Goal: Check status: Check status

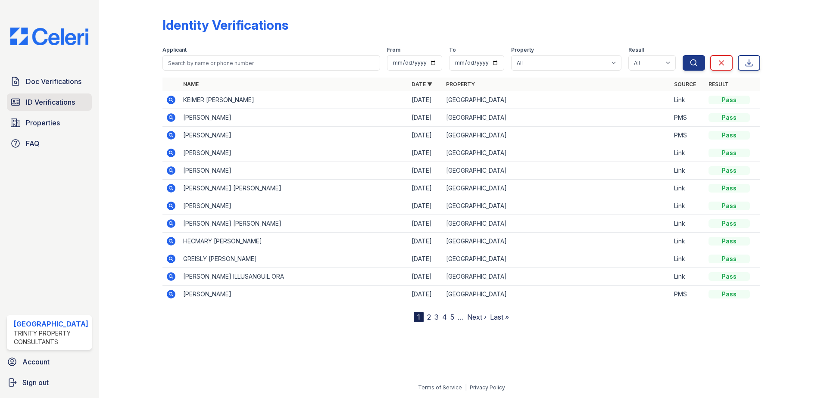
click at [49, 103] on span "ID Verifications" at bounding box center [50, 102] width 49 height 10
click at [46, 125] on span "Properties" at bounding box center [43, 123] width 34 height 10
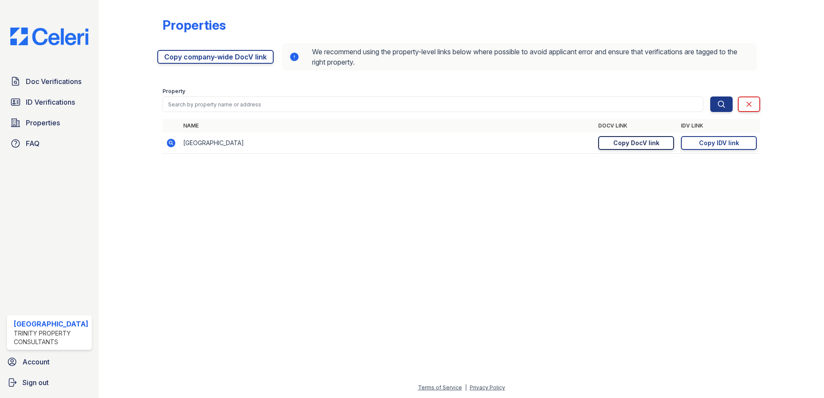
click at [621, 142] on div "Copy DocV link" at bounding box center [636, 143] width 46 height 9
click at [748, 142] on link "Copy IDV link Copy link" at bounding box center [719, 143] width 76 height 14
click at [50, 108] on link "ID Verifications" at bounding box center [49, 102] width 85 height 17
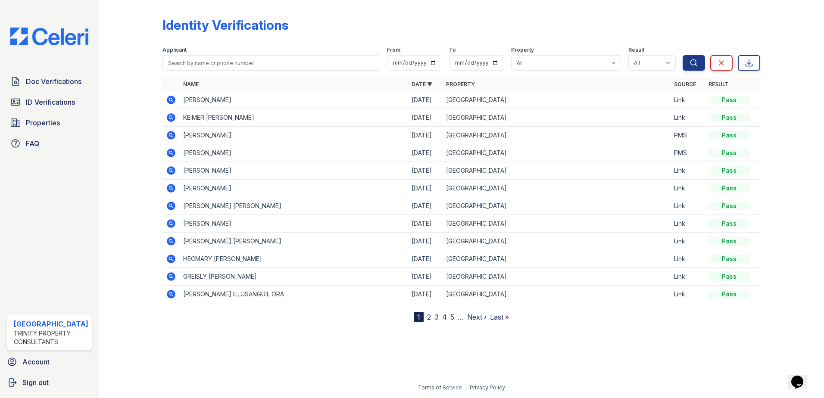
click at [172, 99] on icon at bounding box center [171, 100] width 9 height 9
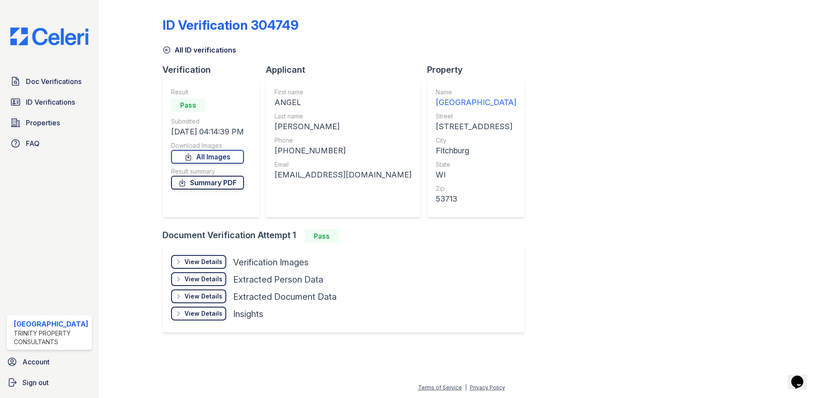
click at [219, 184] on link "Summary PDF" at bounding box center [207, 183] width 73 height 14
click at [26, 82] on span "Doc Verifications" at bounding box center [54, 81] width 56 height 10
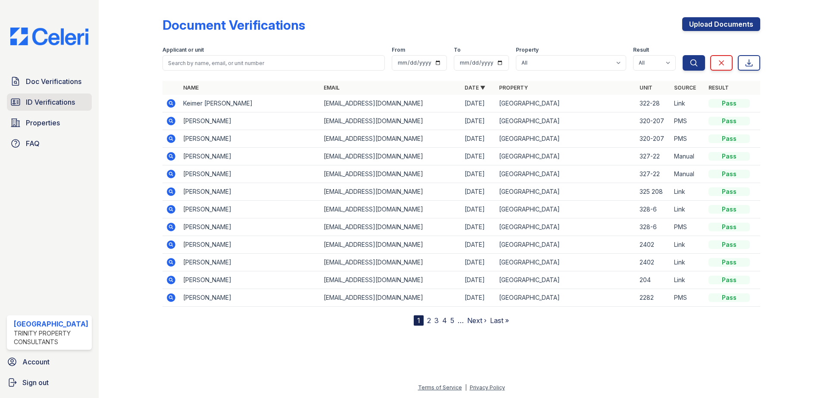
click at [54, 102] on span "ID Verifications" at bounding box center [50, 102] width 49 height 10
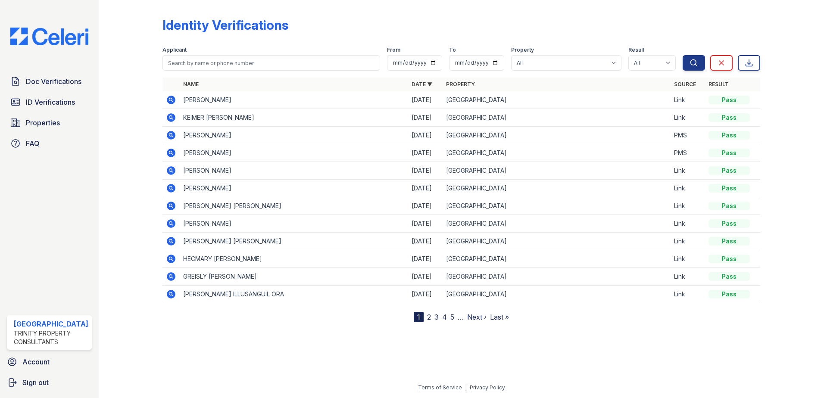
click at [435, 316] on link "3" at bounding box center [437, 317] width 4 height 9
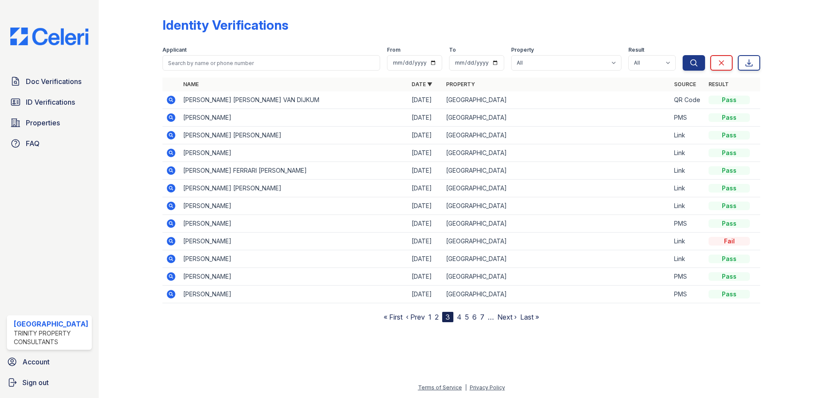
click at [461, 319] on link "4" at bounding box center [459, 317] width 5 height 9
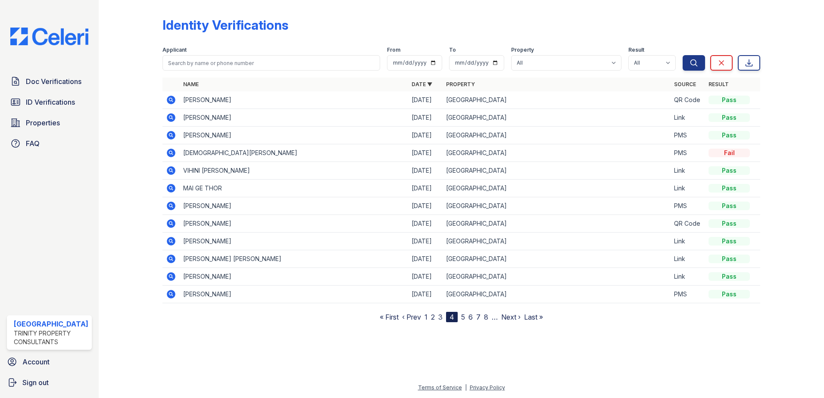
click at [466, 316] on nav "« First ‹ Prev 1 2 3 4 5 6 7 8 … Next › Last »" at bounding box center [461, 317] width 163 height 10
click at [464, 317] on link "5" at bounding box center [463, 317] width 4 height 9
click at [465, 318] on link "6" at bounding box center [467, 317] width 4 height 9
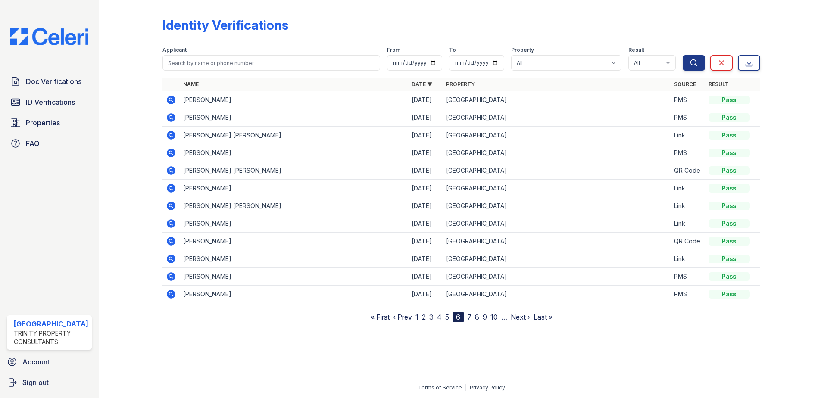
click at [471, 318] on link "7" at bounding box center [469, 317] width 4 height 9
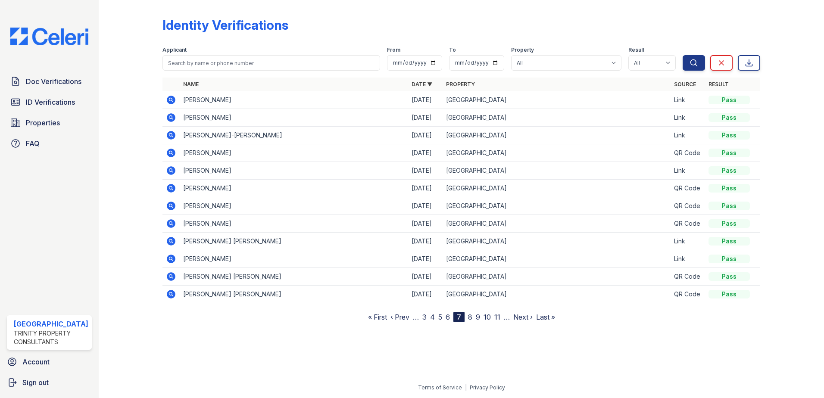
click at [469, 317] on link "8" at bounding box center [470, 317] width 4 height 9
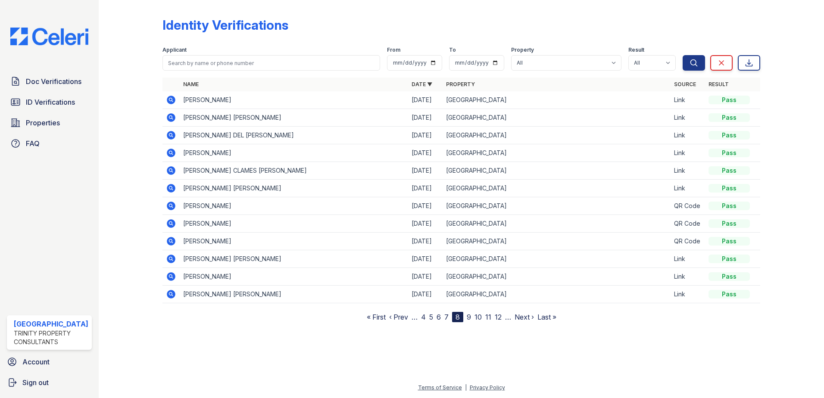
click at [172, 156] on icon at bounding box center [171, 153] width 9 height 9
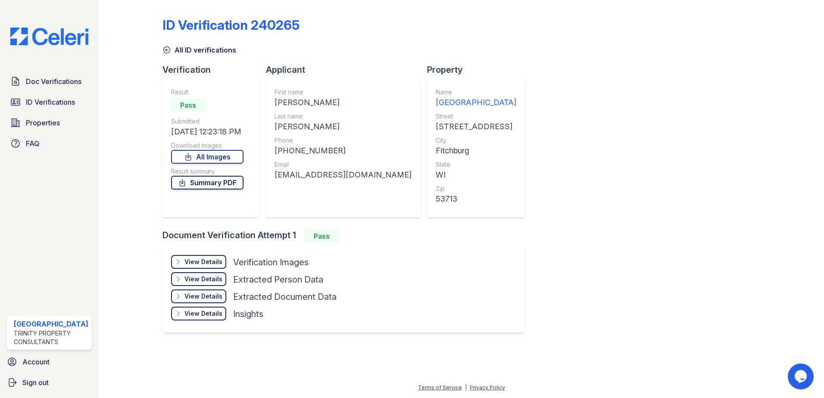
click at [211, 185] on link "Summary PDF" at bounding box center [207, 183] width 72 height 14
click at [216, 182] on link "Summary PDF" at bounding box center [207, 183] width 72 height 14
click at [215, 263] on div "View Details" at bounding box center [204, 262] width 38 height 9
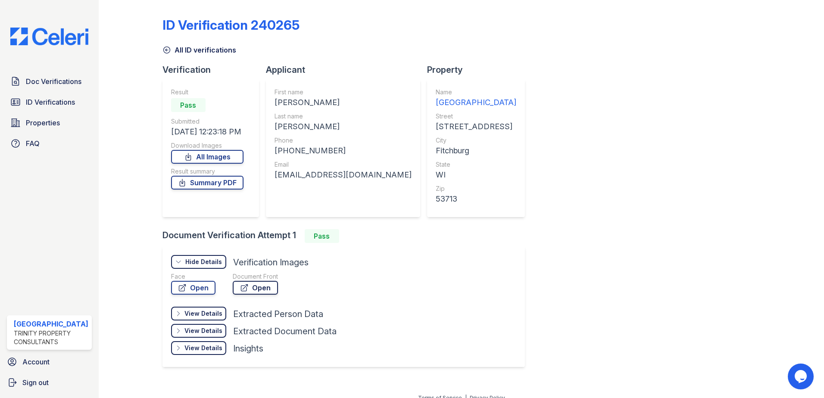
click at [258, 287] on link "Open" at bounding box center [255, 288] width 45 height 14
click at [50, 81] on span "Doc Verifications" at bounding box center [54, 81] width 56 height 10
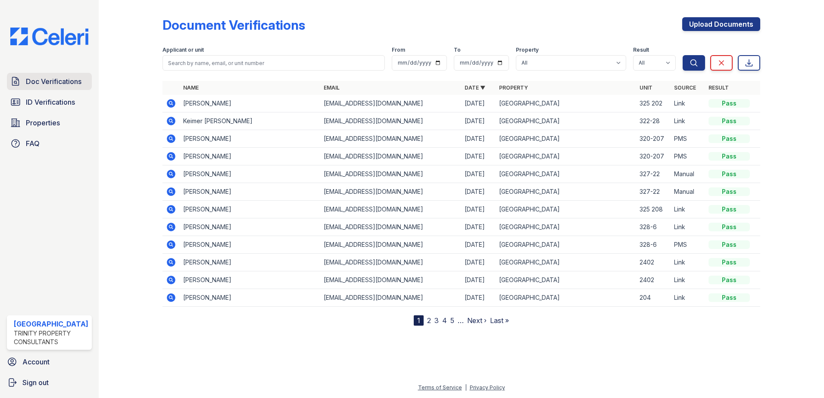
click at [51, 83] on span "Doc Verifications" at bounding box center [54, 81] width 56 height 10
click at [172, 103] on icon at bounding box center [171, 103] width 9 height 9
